Goal: Task Accomplishment & Management: Manage account settings

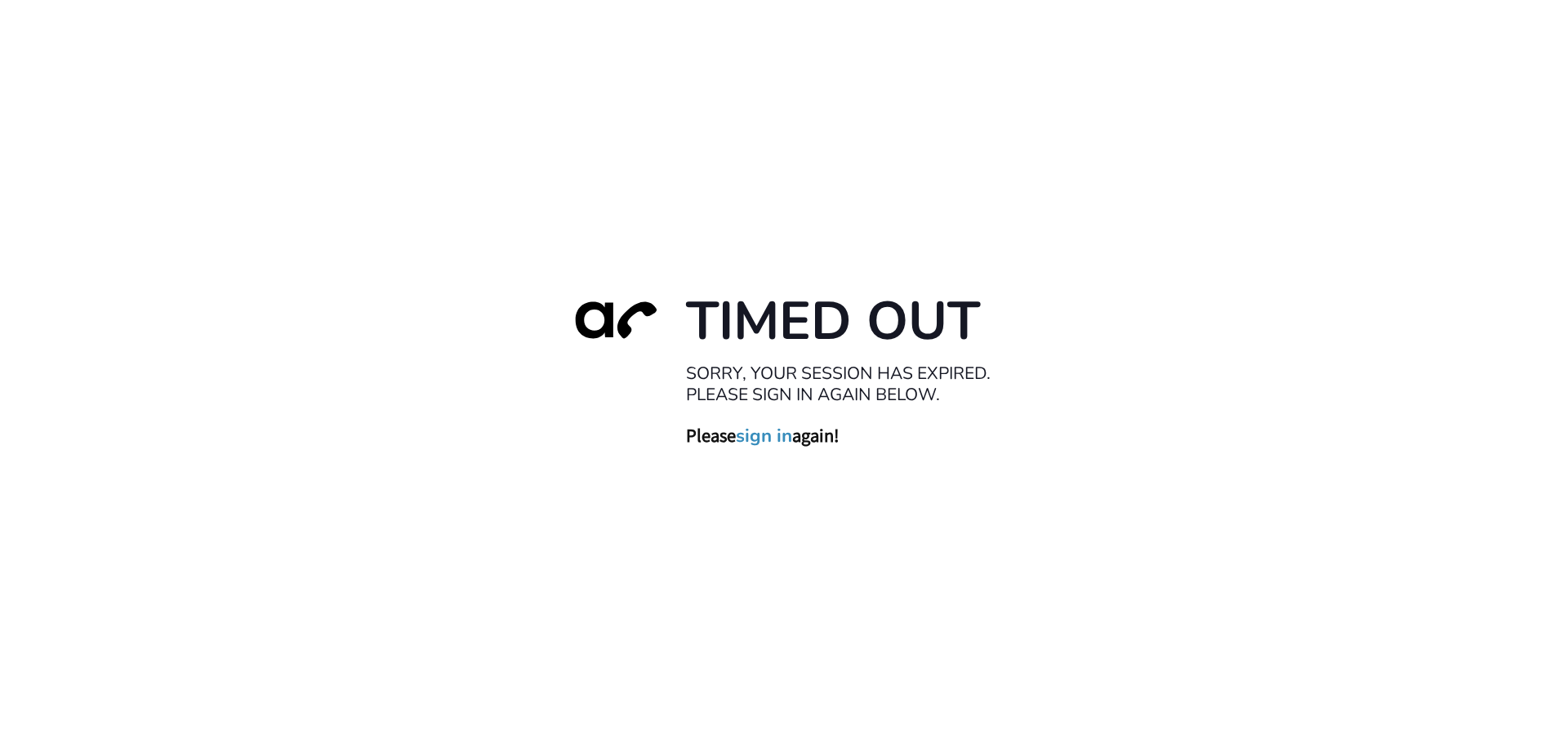
click at [766, 438] on link "sign in" at bounding box center [763, 435] width 57 height 22
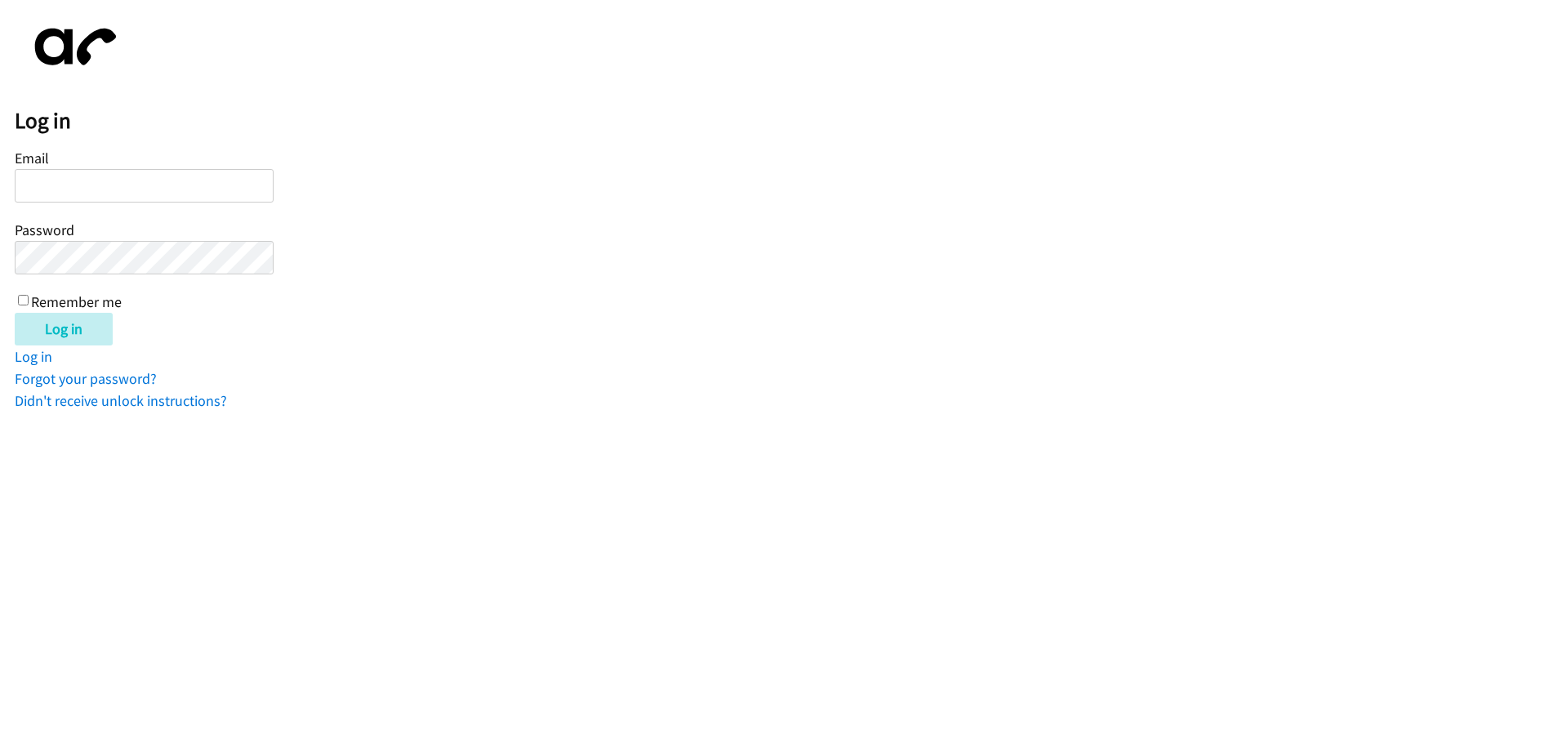
click at [45, 176] on input "Email" at bounding box center [144, 185] width 259 height 33
type input "[EMAIL_ADDRESS][DOMAIN_NAME]"
click at [35, 298] on label "Remember me" at bounding box center [76, 301] width 91 height 19
click at [29, 298] on input "Remember me" at bounding box center [23, 300] width 11 height 11
checkbox input "true"
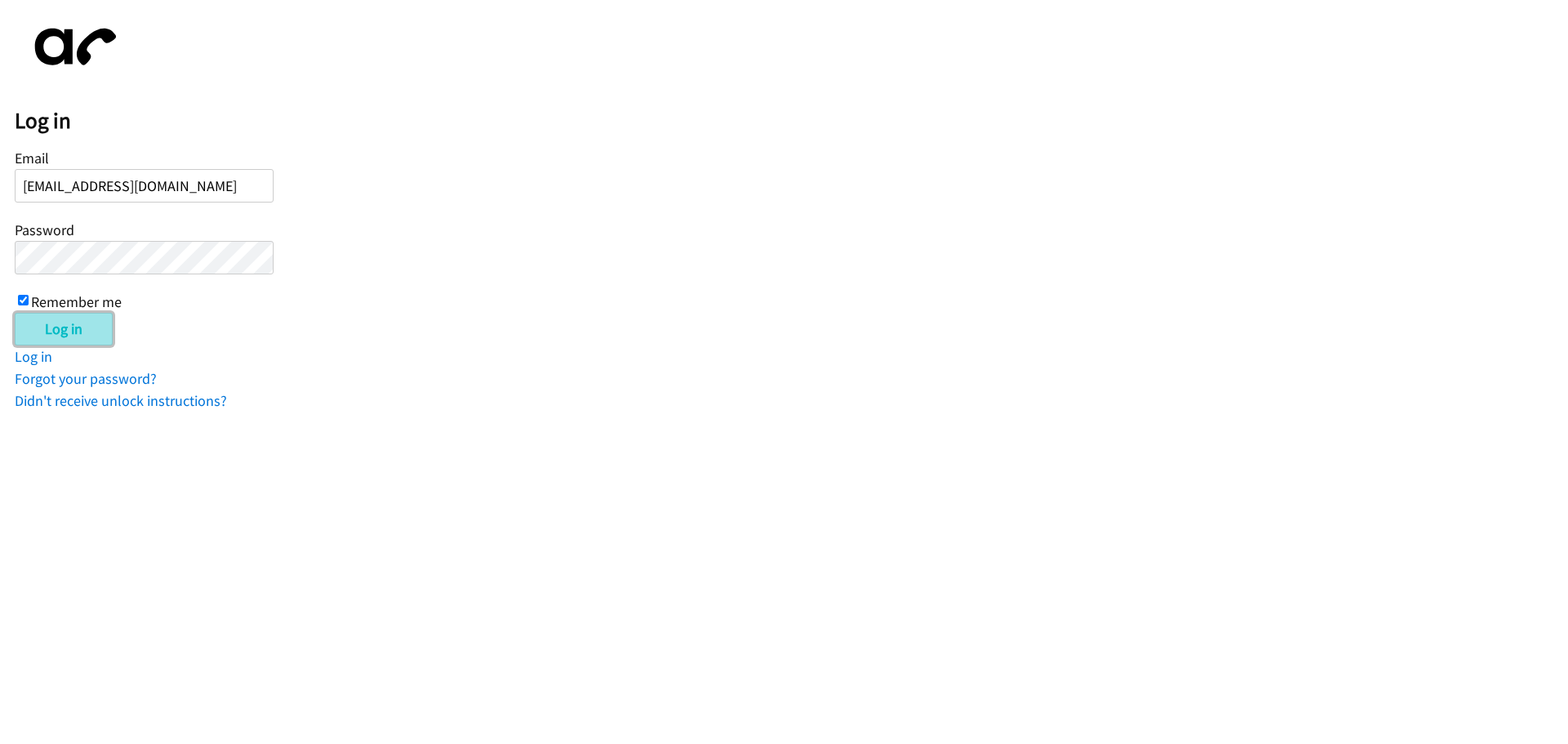
click at [78, 344] on input "Log in" at bounding box center [63, 329] width 98 height 32
